Goal: Task Accomplishment & Management: Manage account settings

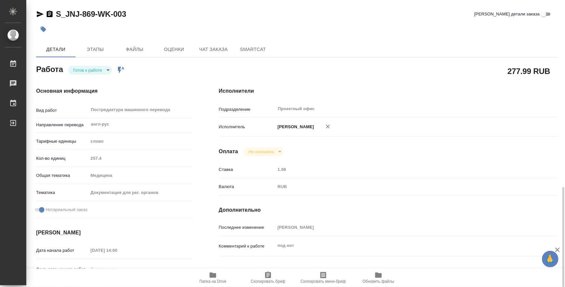
scroll to position [123, 0]
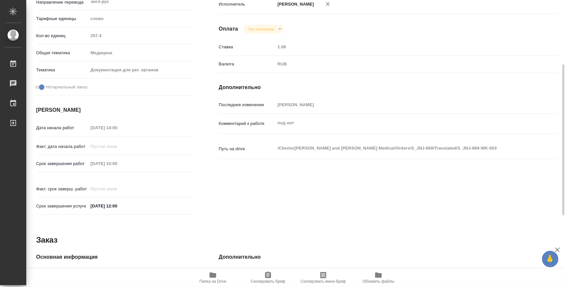
click at [212, 278] on icon "button" at bounding box center [213, 275] width 8 height 8
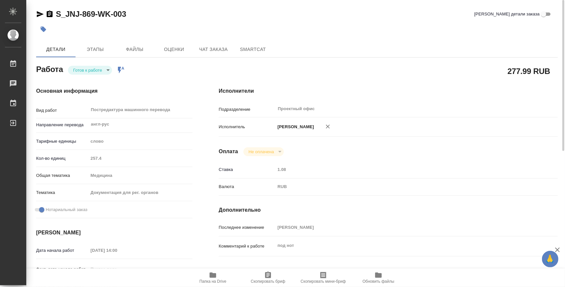
click at [91, 72] on body "🙏 .cls-1 fill:#fff; AWATERA Atminis [PERSON_NAME] 0 Чаты График Выйти S_JNJ-869…" at bounding box center [282, 143] width 565 height 287
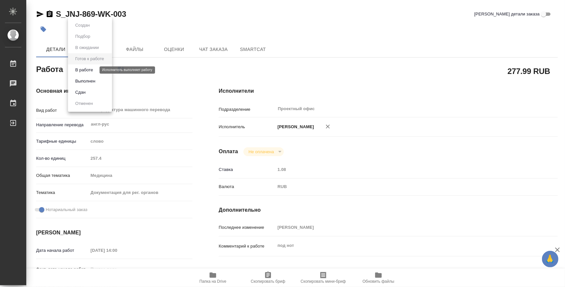
click at [90, 73] on button "В работе" at bounding box center [84, 69] width 22 height 7
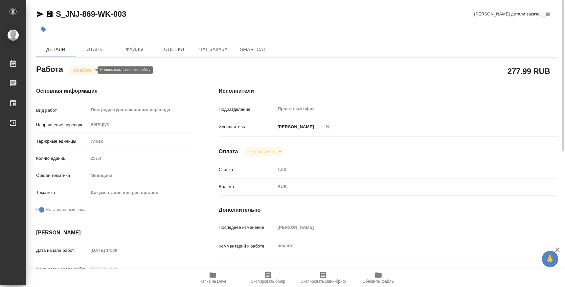
type textarea "x"
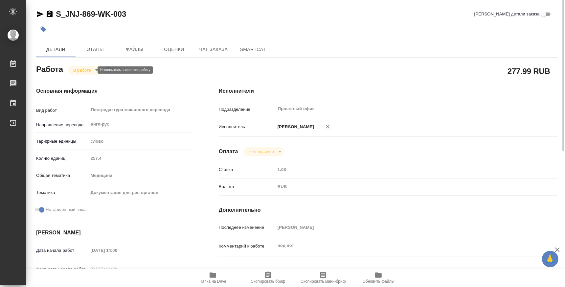
type textarea "x"
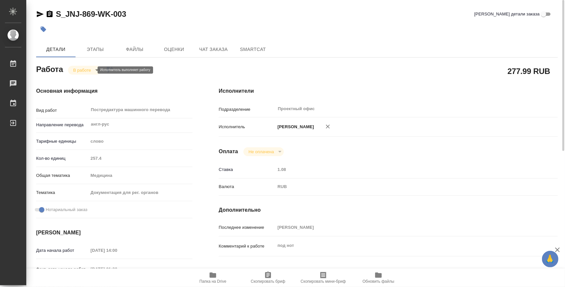
click at [74, 72] on body "🙏 .cls-1 fill:#fff; AWATERA Atminis [PERSON_NAME] 0 Чаты График Выйти S_JNJ-869…" at bounding box center [282, 143] width 565 height 287
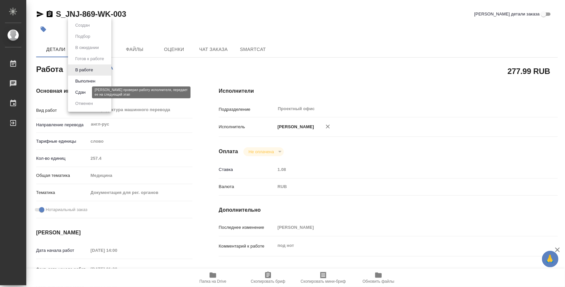
type textarea "x"
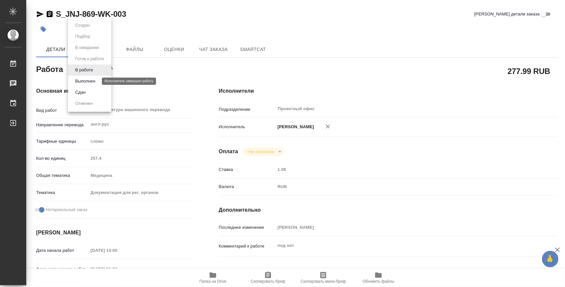
click at [83, 84] on button "Выполнен" at bounding box center [85, 81] width 24 height 7
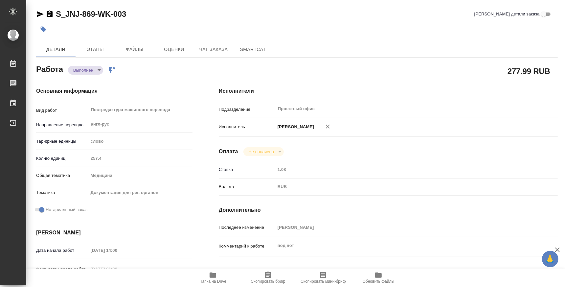
type textarea "x"
